Goal: Information Seeking & Learning: Learn about a topic

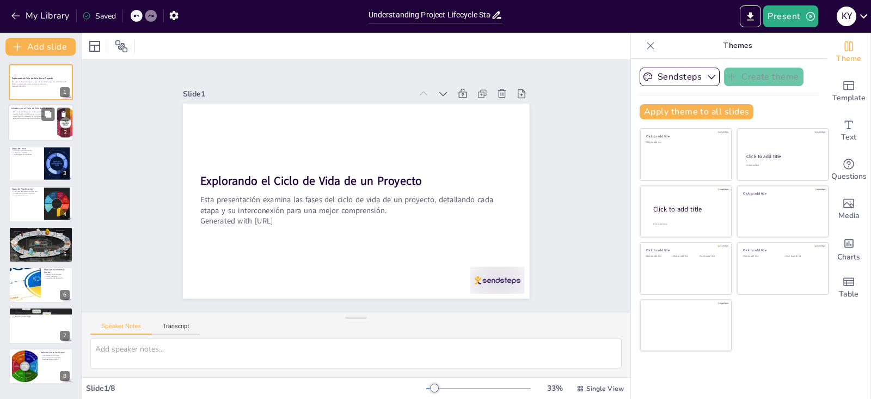
click at [34, 120] on div at bounding box center [40, 123] width 65 height 37
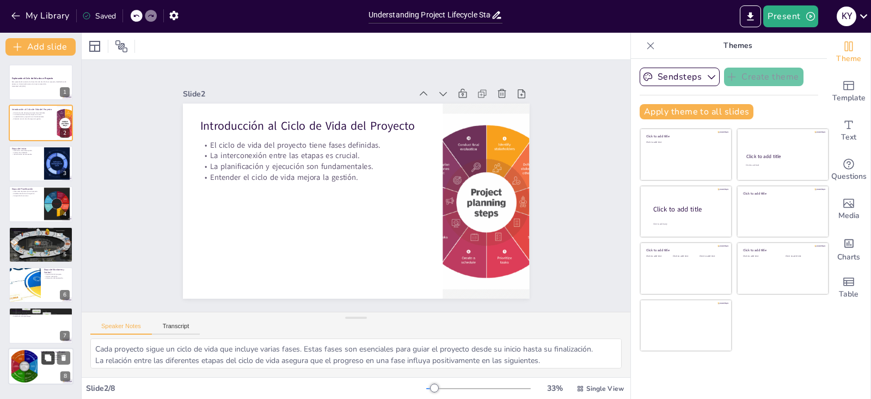
click at [43, 361] on button at bounding box center [47, 357] width 13 height 13
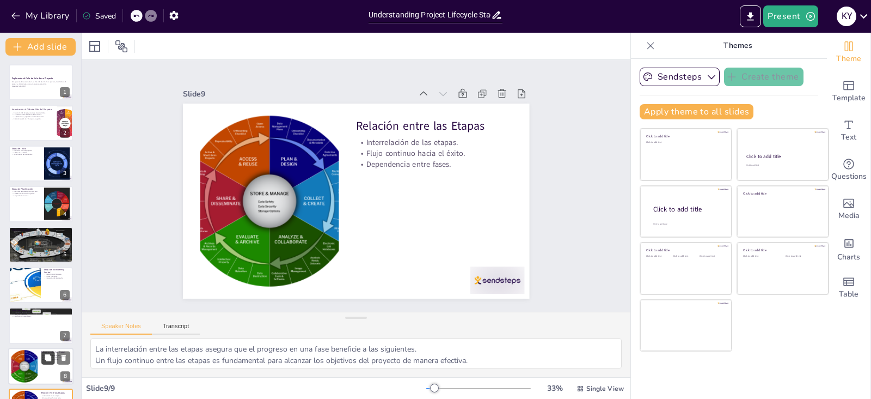
scroll to position [34, 0]
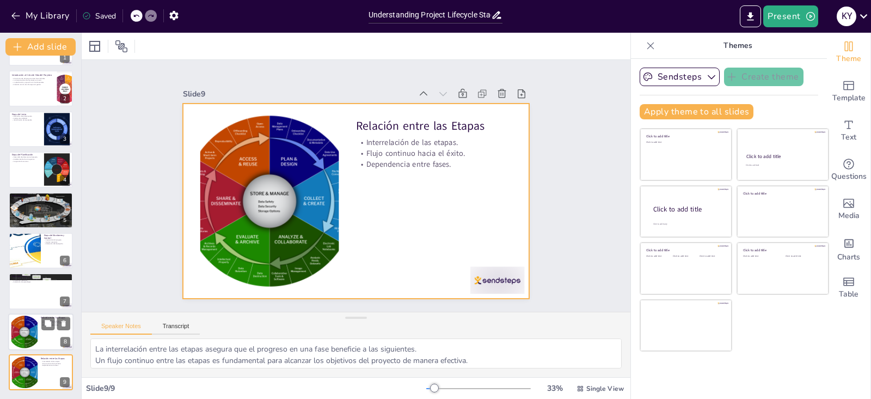
click at [38, 336] on div at bounding box center [40, 331] width 65 height 37
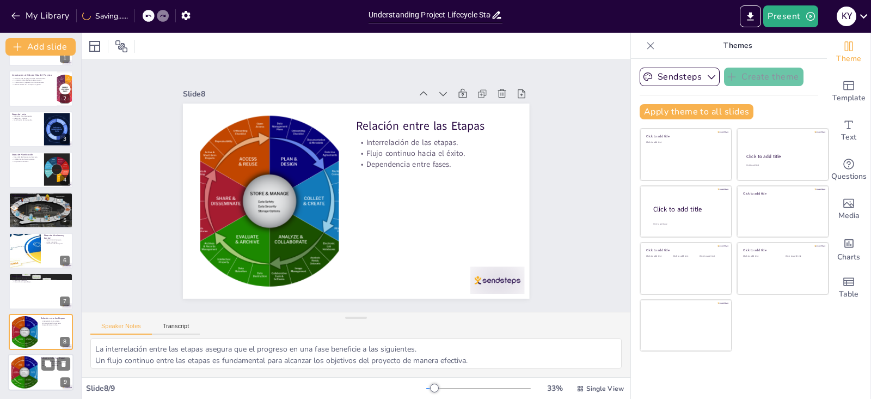
click at [33, 368] on div at bounding box center [24, 372] width 33 height 33
click at [64, 362] on icon at bounding box center [64, 363] width 4 height 6
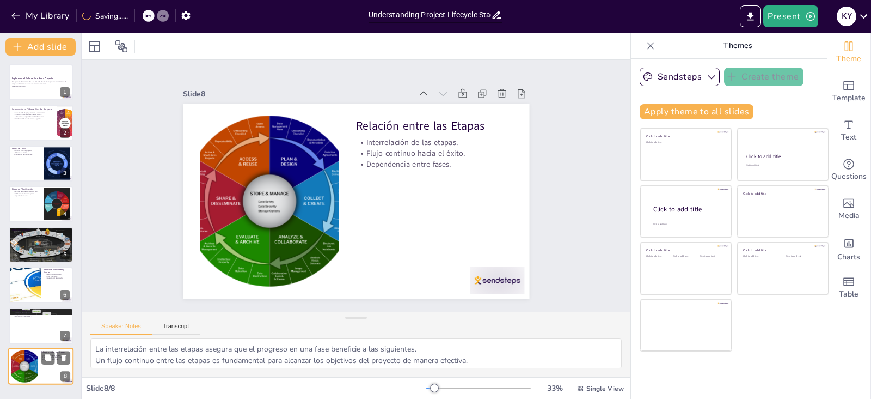
scroll to position [0, 0]
click at [21, 82] on p "Esta presentación examina las fases del ciclo de vida de un proyecto, detalland…" at bounding box center [40, 83] width 59 height 4
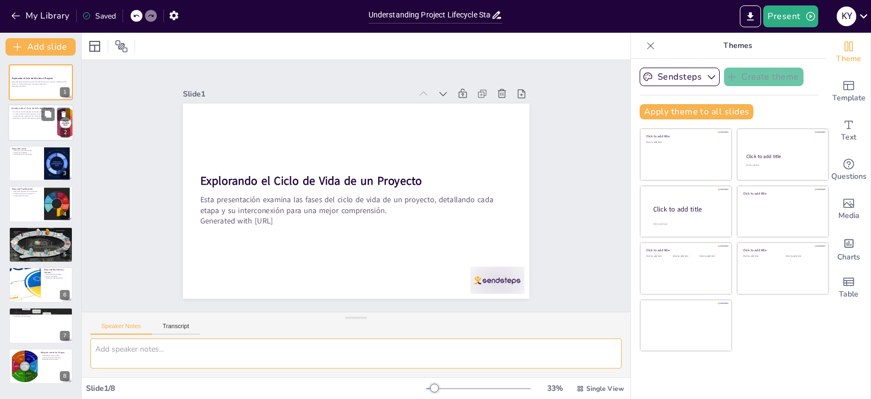
click at [22, 118] on p "Entender el ciclo de vida mejora la gestión." at bounding box center [32, 118] width 42 height 2
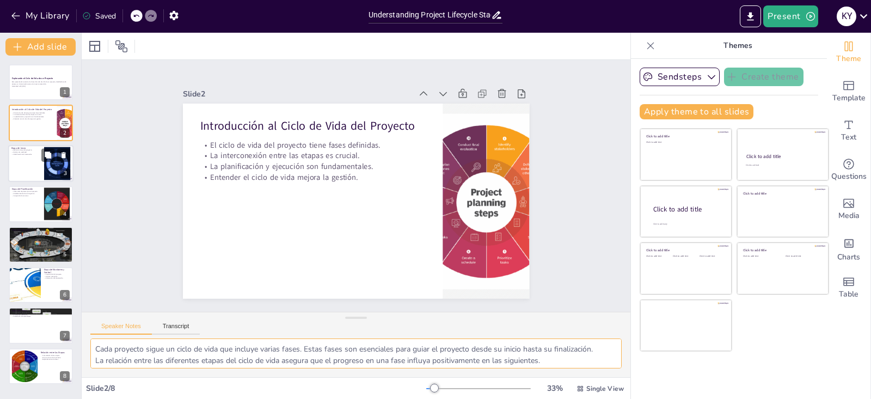
click at [23, 167] on div at bounding box center [40, 163] width 65 height 37
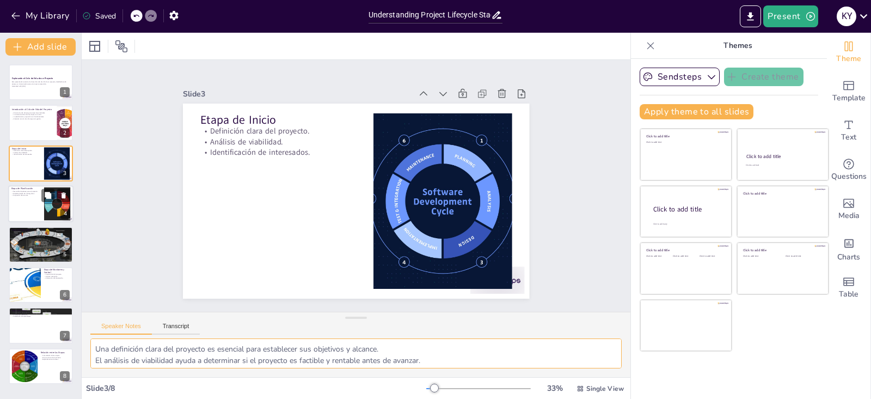
click at [24, 204] on div at bounding box center [40, 203] width 65 height 37
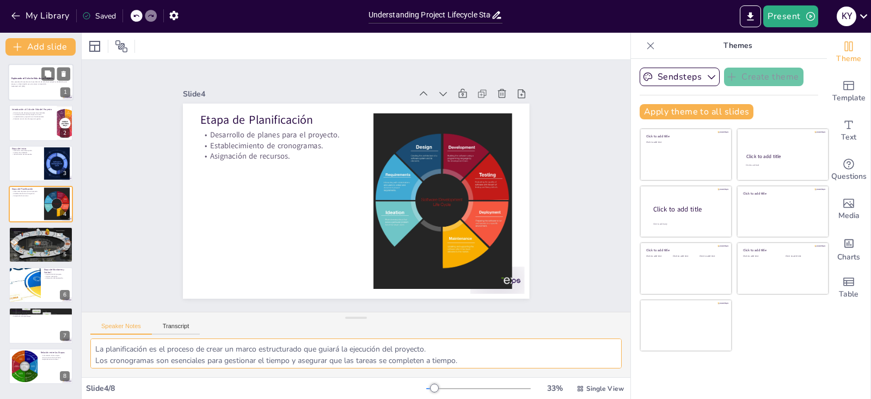
click at [29, 88] on div "Esta presentación examina las fases del ciclo de vida de un proyecto, detalland…" at bounding box center [40, 84] width 59 height 8
